Goal: Task Accomplishment & Management: Manage account settings

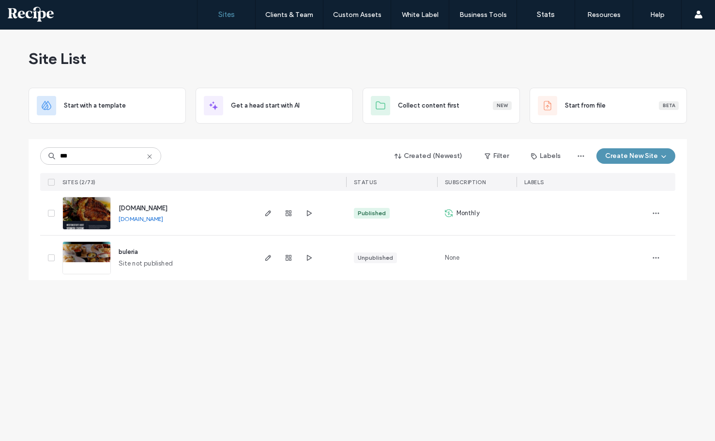
type input "***"
click at [247, 195] on div "[DOMAIN_NAME] [DOMAIN_NAME]" at bounding box center [183, 213] width 144 height 44
click at [269, 215] on icon "button" at bounding box center [268, 213] width 8 height 8
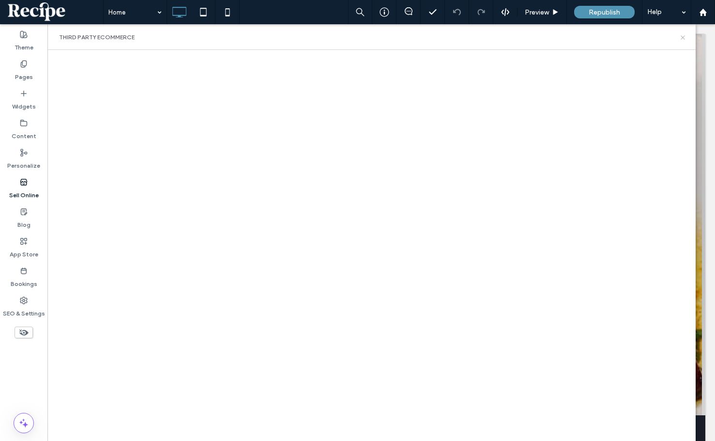
click at [680, 37] on icon at bounding box center [682, 37] width 7 height 7
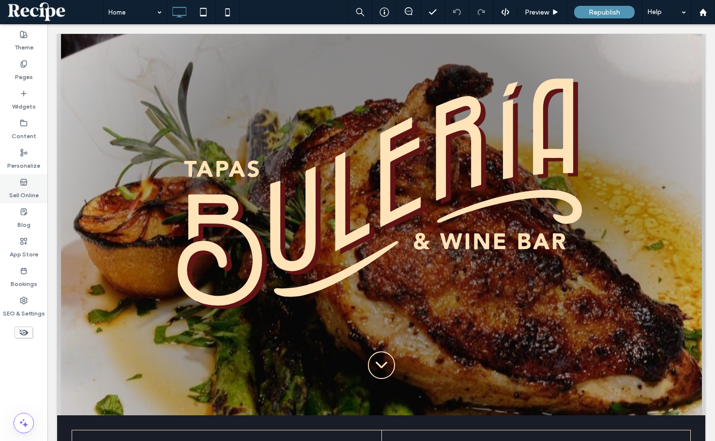
click at [22, 194] on label "Sell Online" at bounding box center [24, 193] width 30 height 14
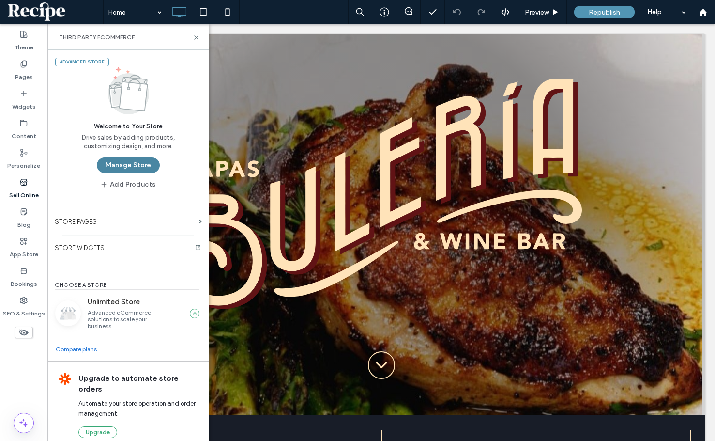
click at [135, 166] on button "Manage Store" at bounding box center [128, 164] width 63 height 15
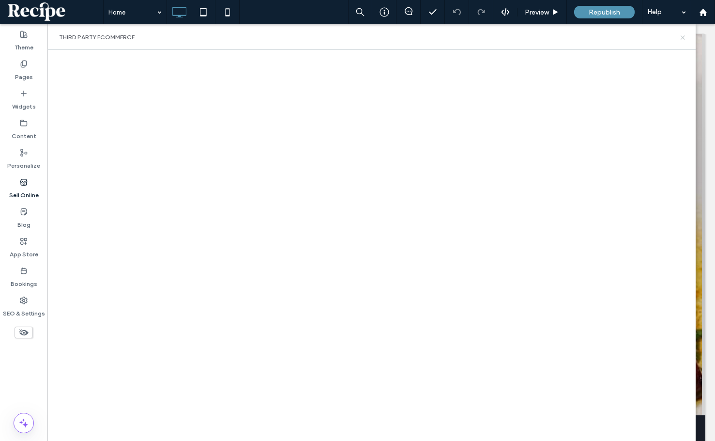
click at [684, 39] on icon at bounding box center [682, 37] width 7 height 7
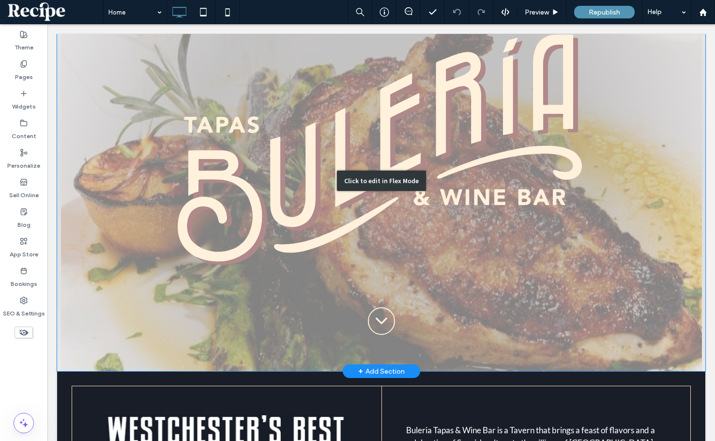
scroll to position [242, 0]
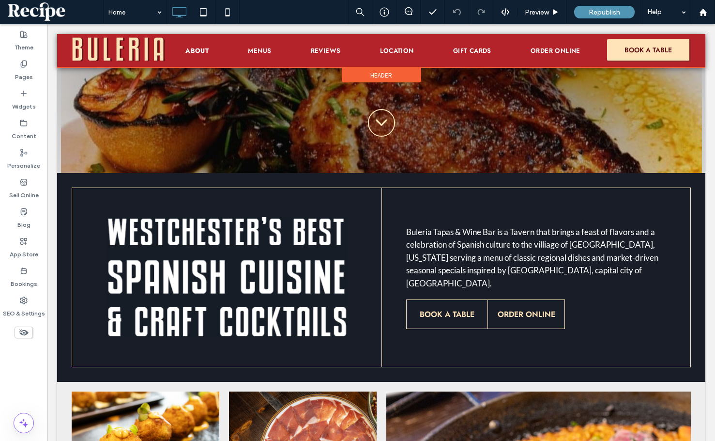
click at [434, 44] on div at bounding box center [381, 50] width 648 height 33
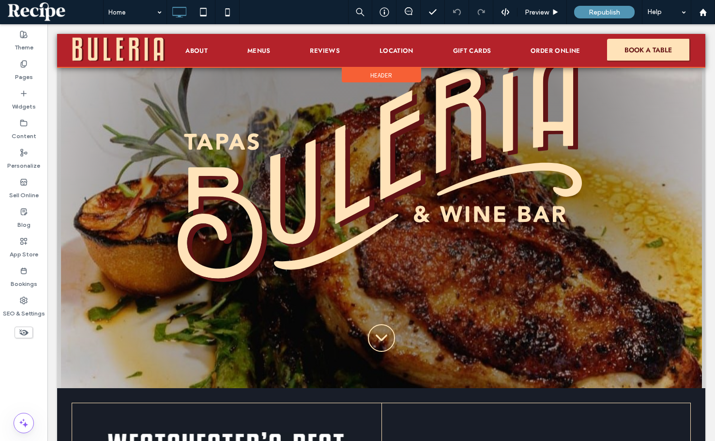
scroll to position [0, 0]
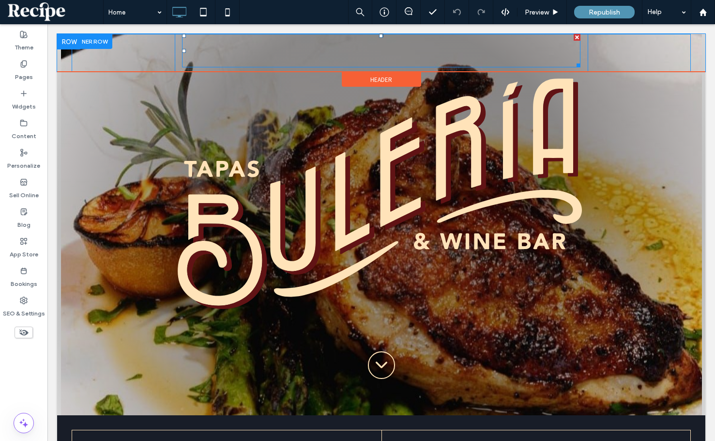
click at [421, 51] on ul "About Menus Reviews Location Gift Cards Order Online" at bounding box center [381, 50] width 399 height 33
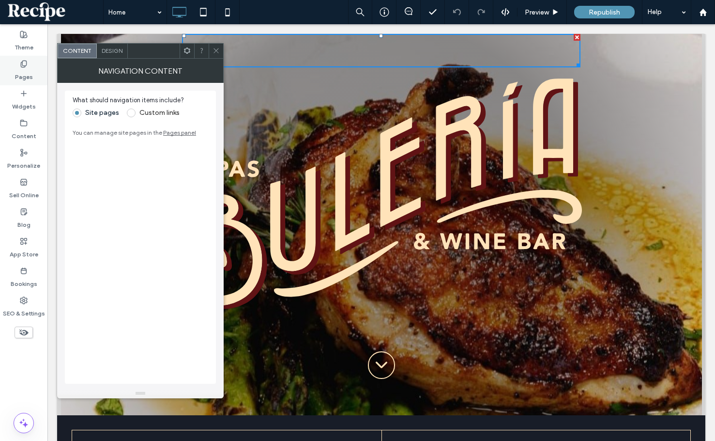
click at [29, 70] on label "Pages" at bounding box center [24, 75] width 18 height 14
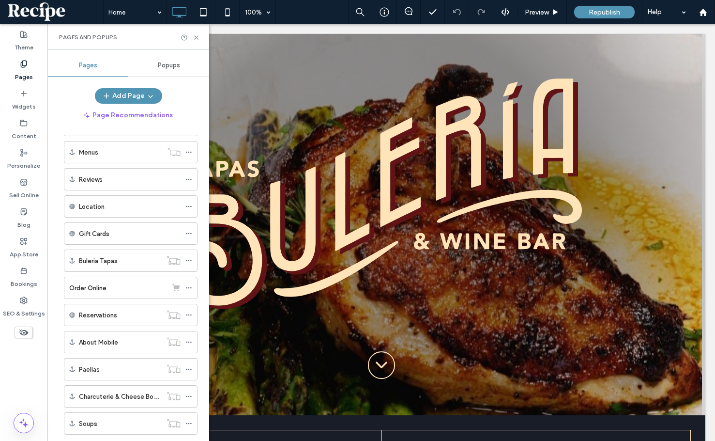
scroll to position [194, 0]
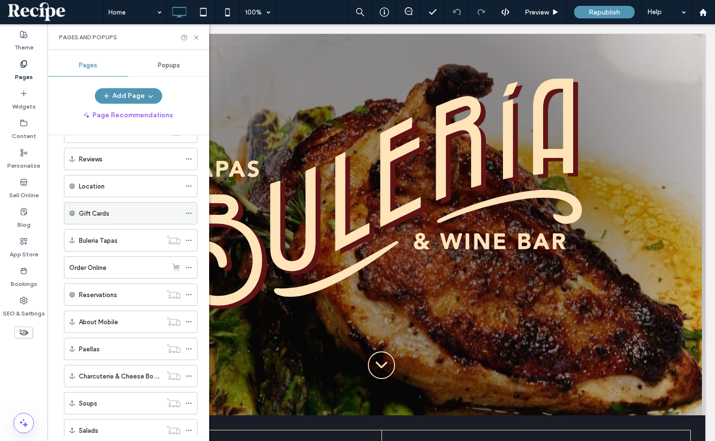
click at [108, 213] on label "Gift Cards" at bounding box center [94, 213] width 31 height 17
click at [188, 211] on icon at bounding box center [188, 213] width 7 height 7
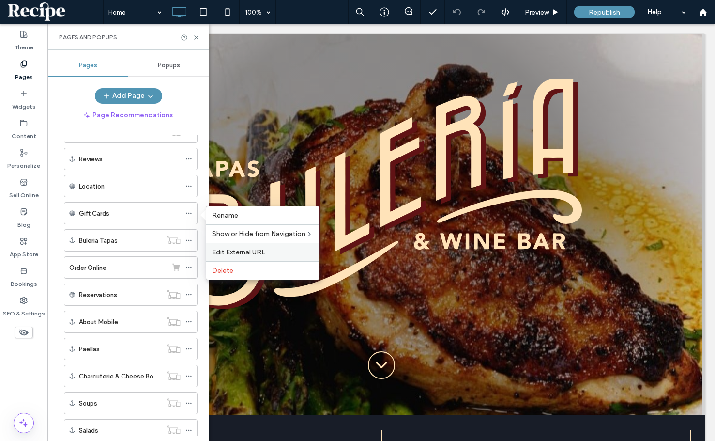
click at [229, 256] on span "Edit External URL" at bounding box center [238, 252] width 53 height 8
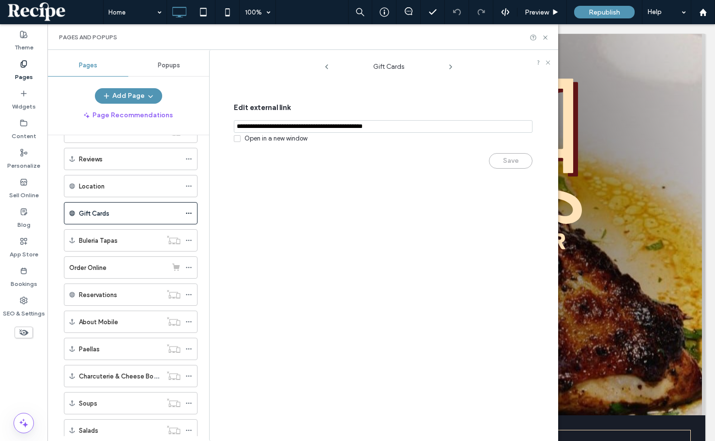
click at [303, 126] on input "notEmpty,url" at bounding box center [383, 126] width 299 height 13
type input "***"
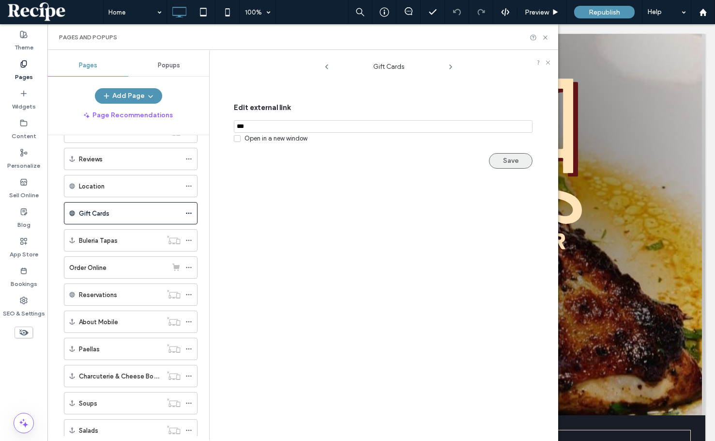
click at [496, 165] on button "Save" at bounding box center [511, 160] width 44 height 15
click at [190, 208] on span at bounding box center [188, 213] width 7 height 15
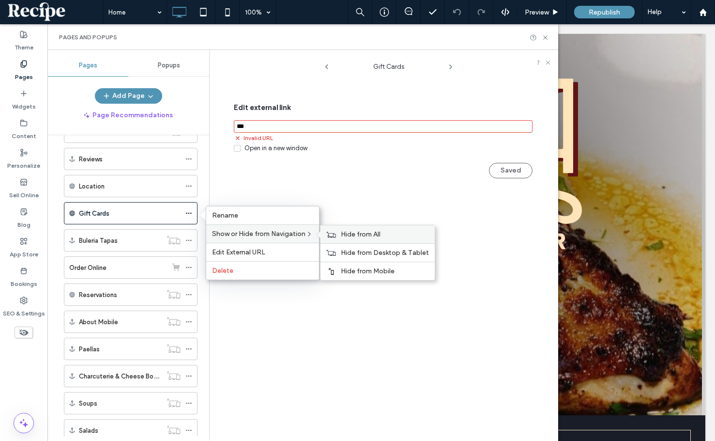
click at [343, 231] on span "Hide from All" at bounding box center [361, 234] width 40 height 8
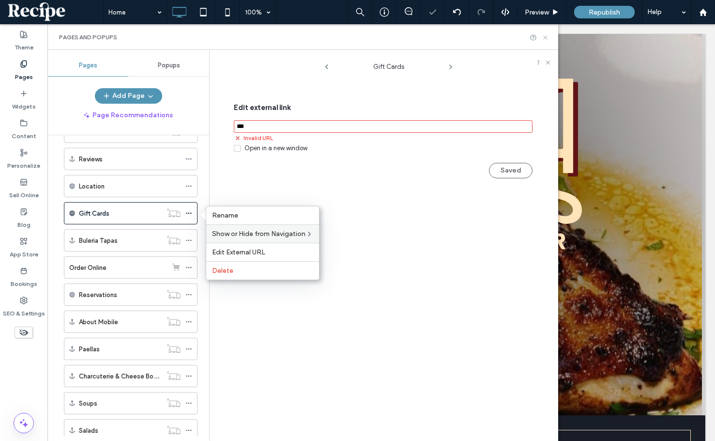
click at [546, 38] on icon at bounding box center [545, 37] width 7 height 7
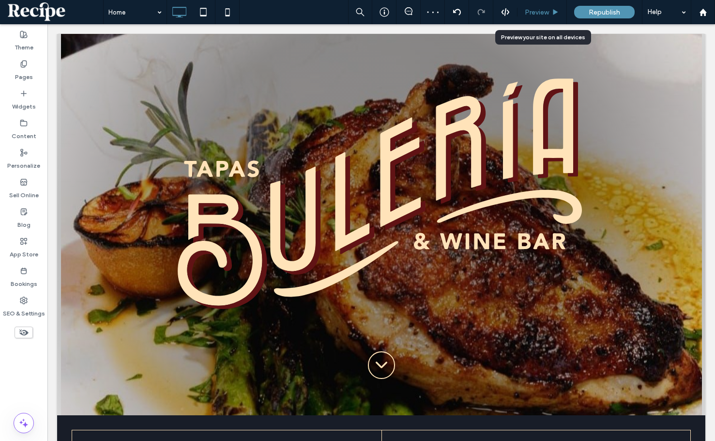
click at [531, 21] on div "Preview" at bounding box center [542, 12] width 49 height 24
click at [537, 18] on div "Preview" at bounding box center [542, 12] width 49 height 24
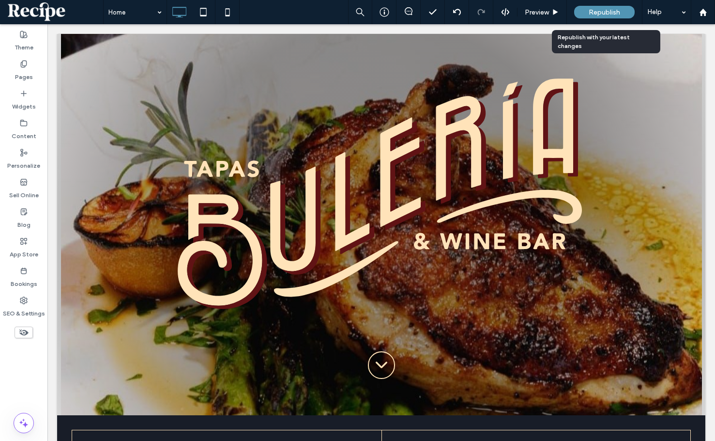
click at [602, 17] on div "Republish" at bounding box center [604, 12] width 61 height 13
